Goal: Information Seeking & Learning: Learn about a topic

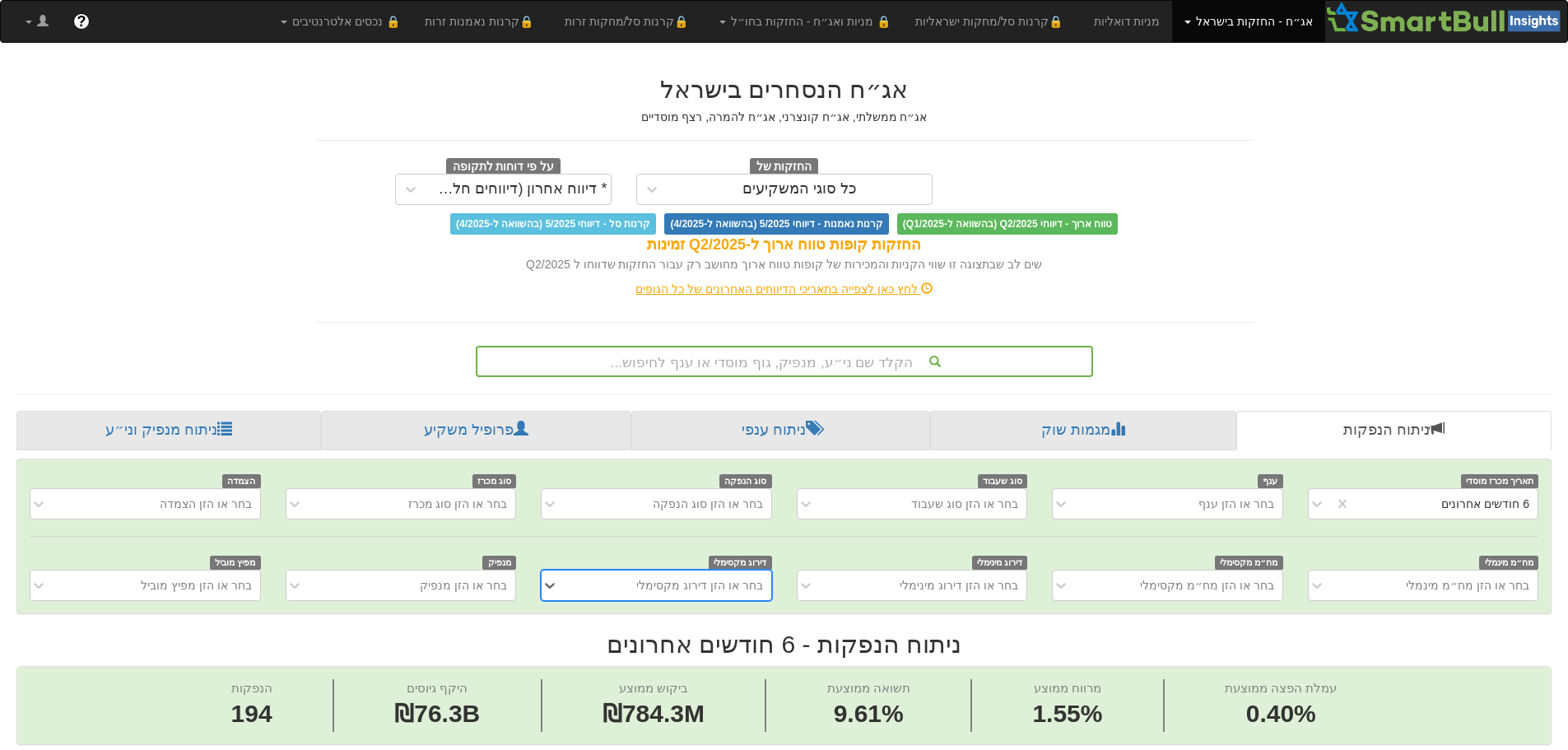
click at [1199, 27] on link "אג״ח - החזקות בישראל" at bounding box center [1248, 21] width 152 height 41
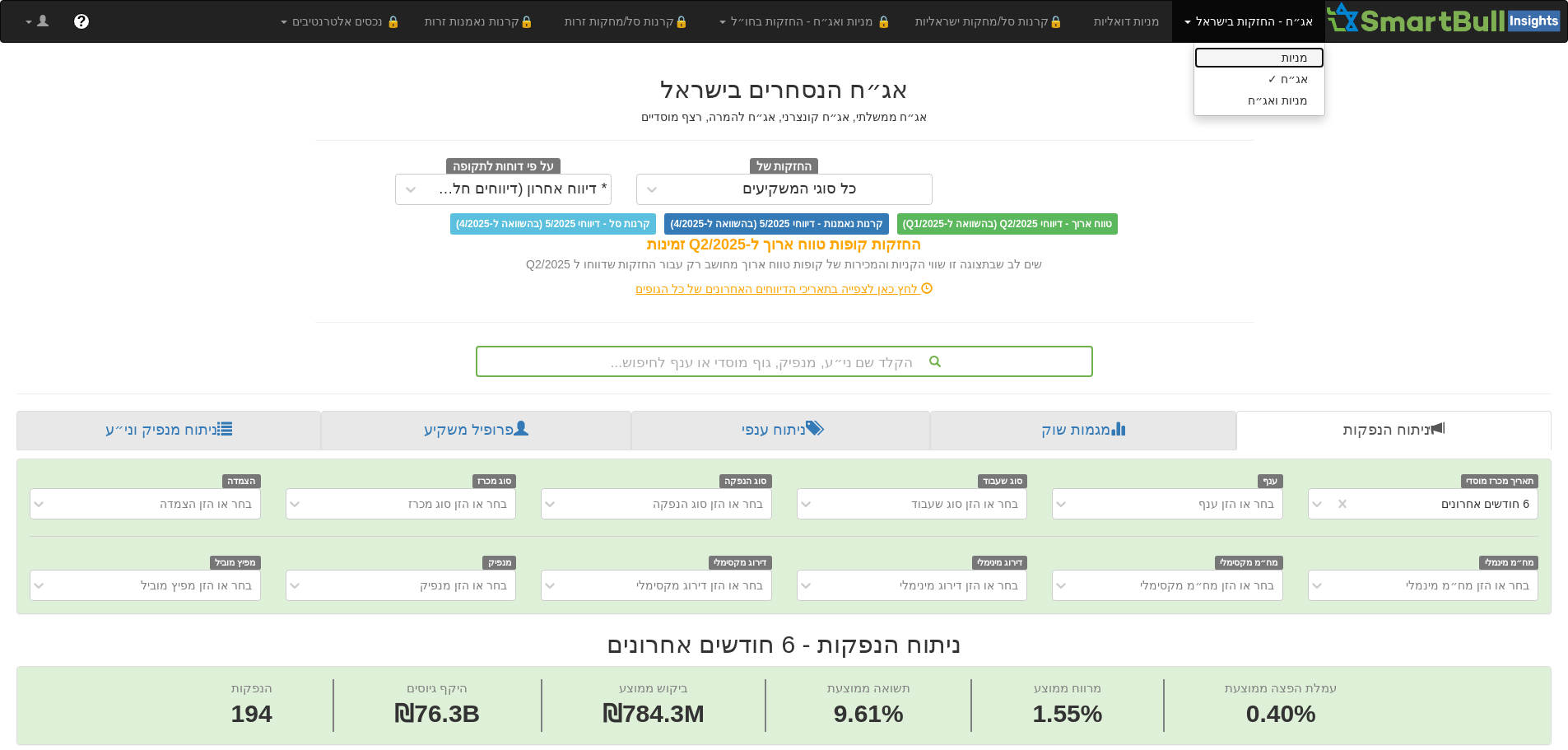
click at [1219, 52] on link "מניות" at bounding box center [1259, 58] width 130 height 21
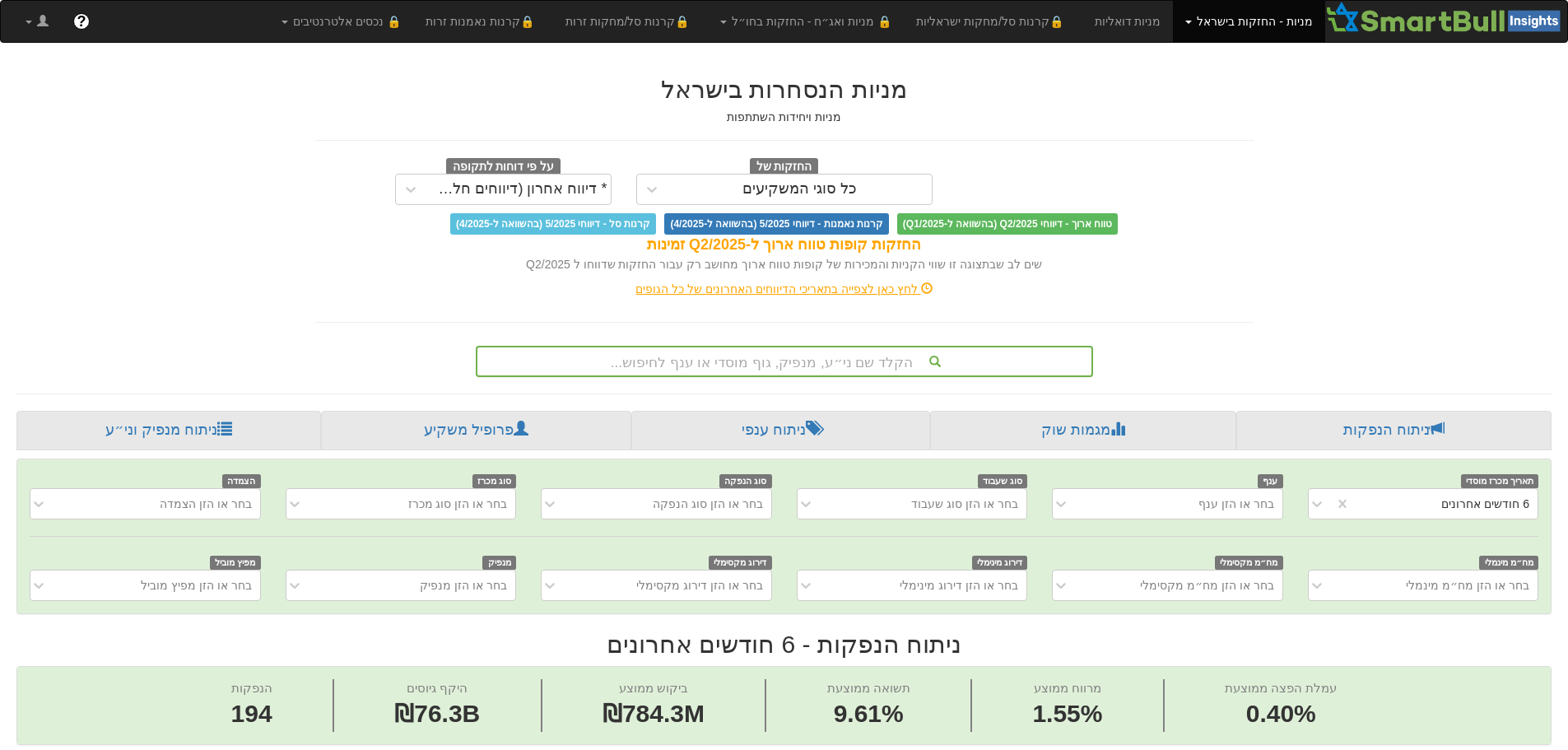
click at [789, 364] on div "הקלד שם ני״ע, מנפיק, גוף מוסדי או ענף לחיפוש..." at bounding box center [784, 361] width 617 height 31
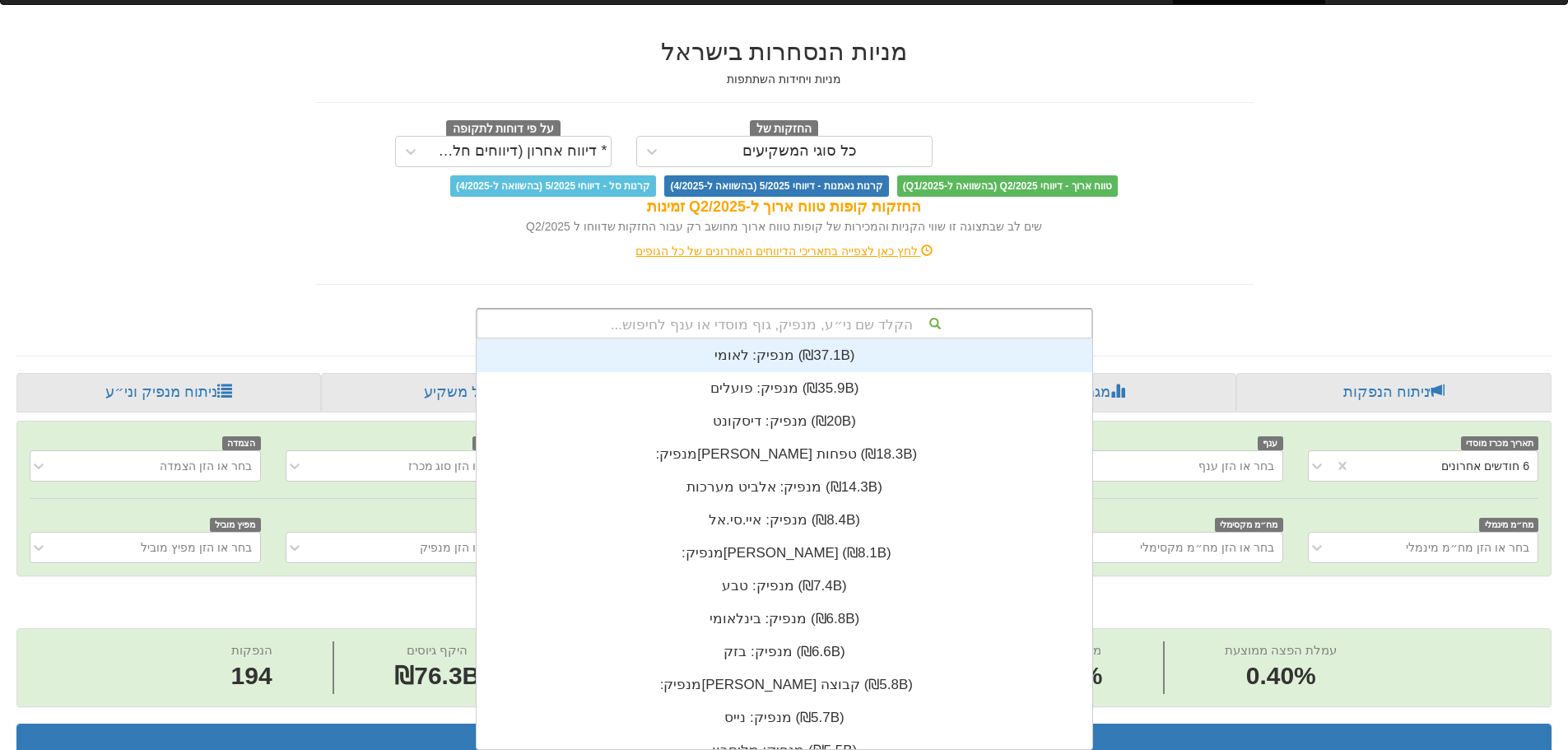
scroll to position [410, 0]
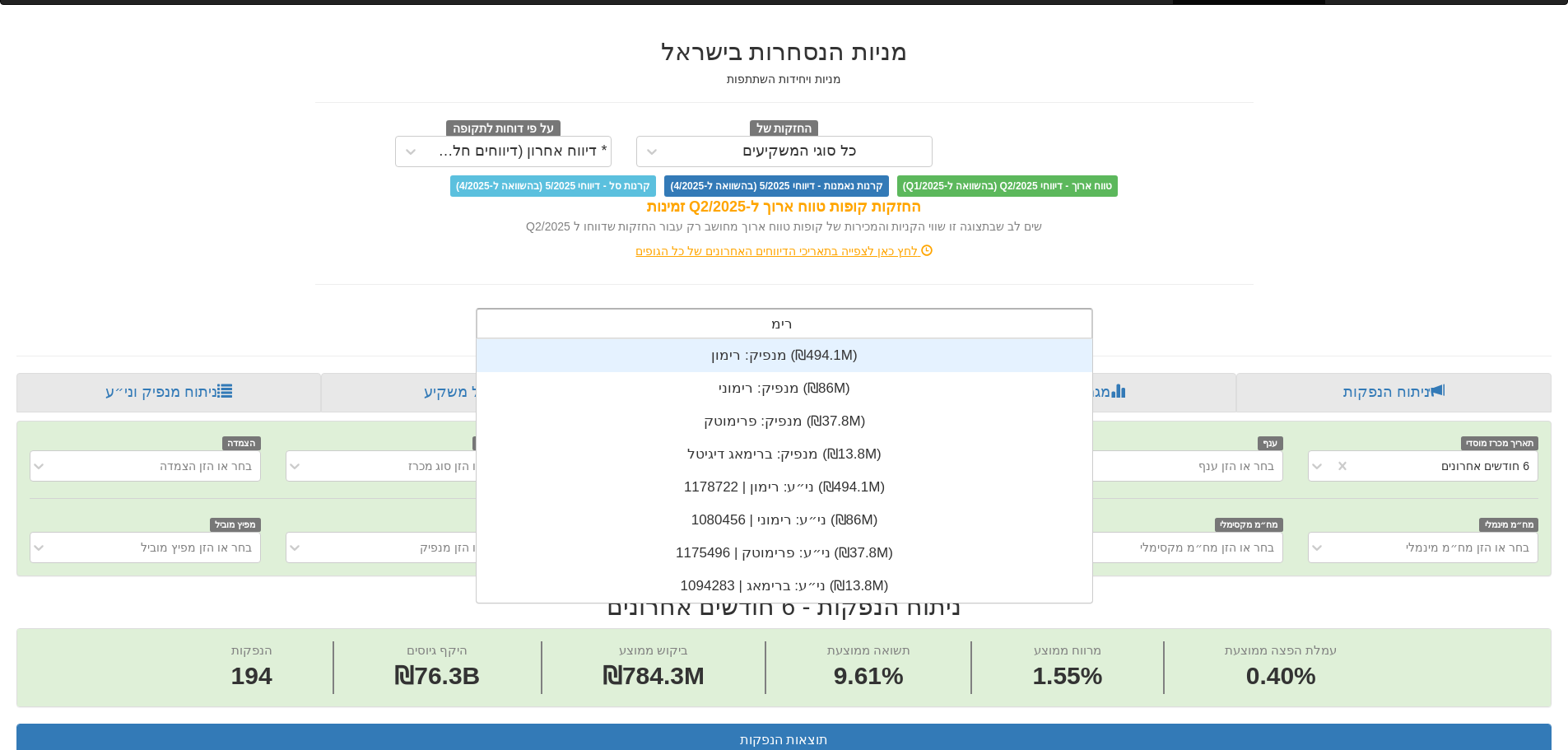
type input "רימו"
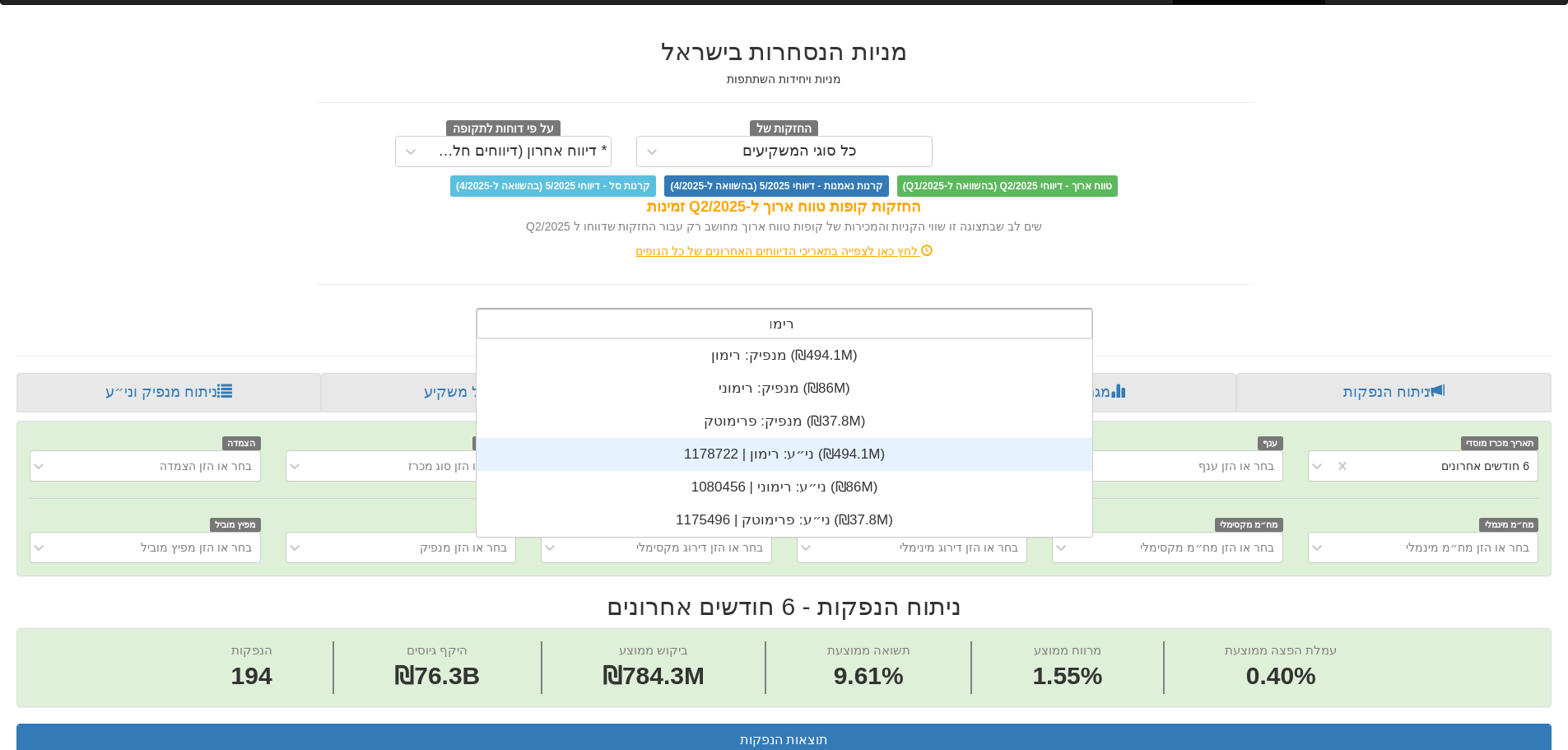
click at [811, 451] on div "ני״ע: ‏רימון | 1178722 ‎(₪494.1M)‎" at bounding box center [784, 455] width 616 height 33
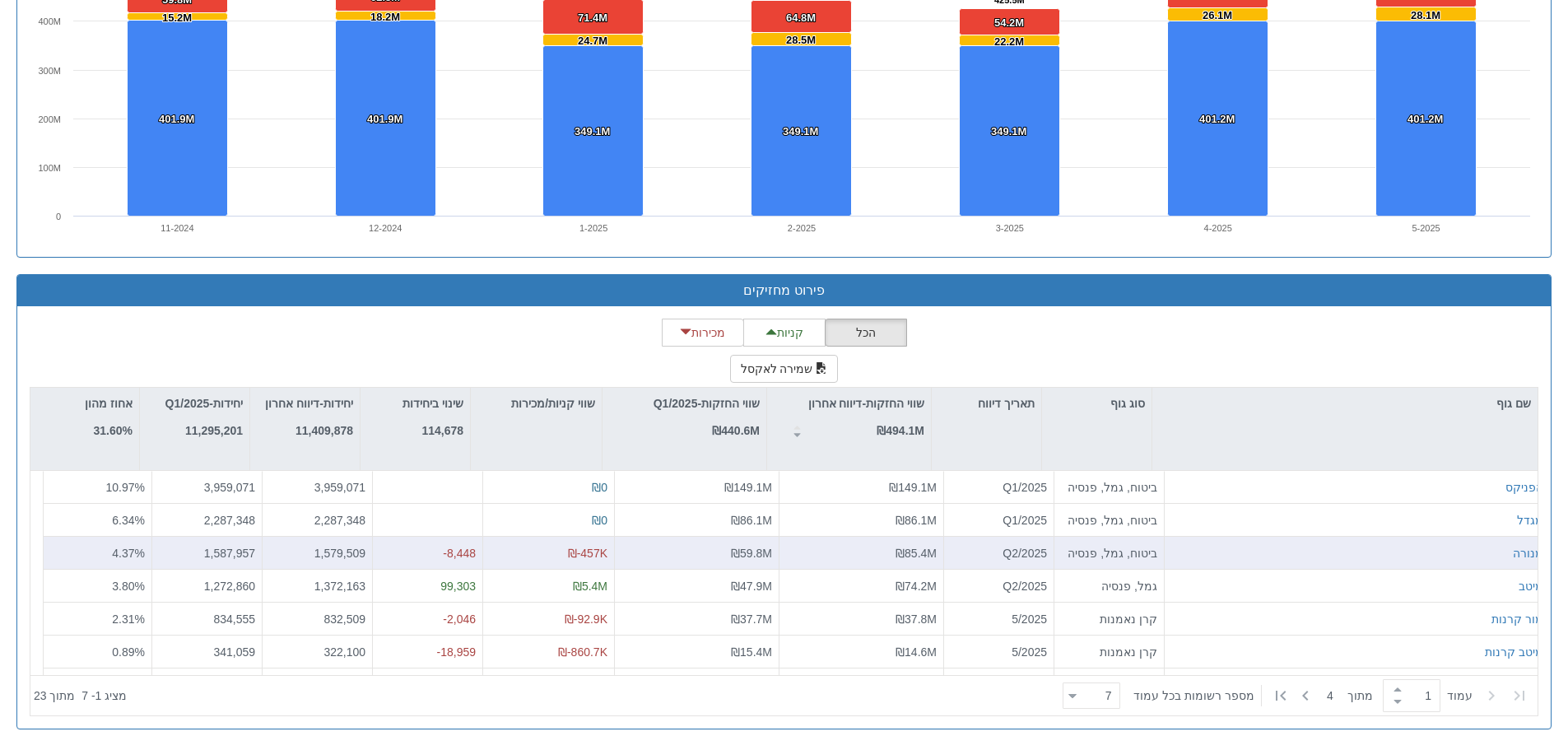
scroll to position [24017, 0]
